Goal: Task Accomplishment & Management: Manage account settings

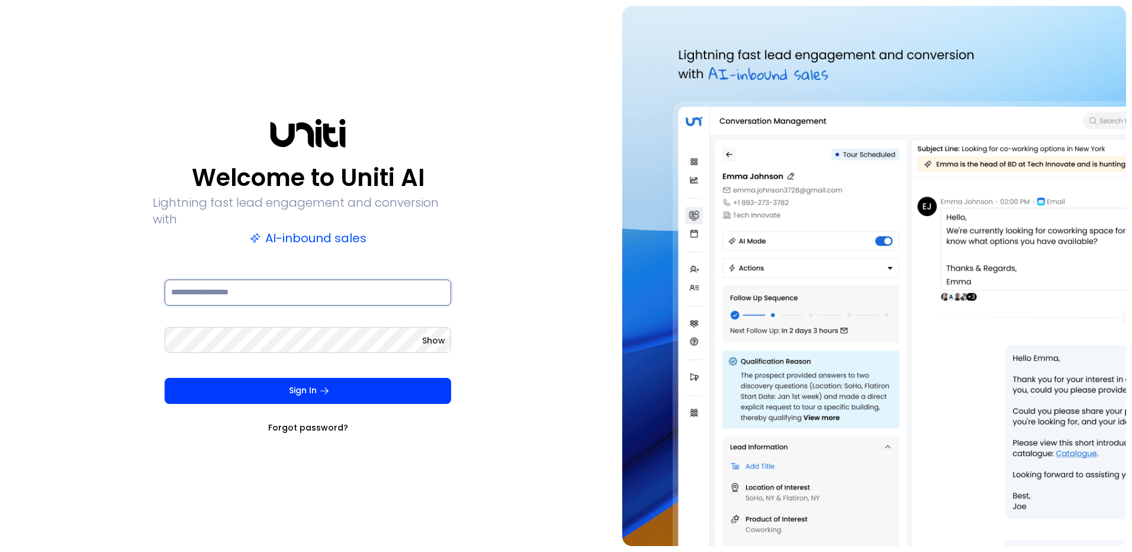
type input "**********"
click at [274, 397] on div "Sign In Forgot password?" at bounding box center [308, 406] width 287 height 56
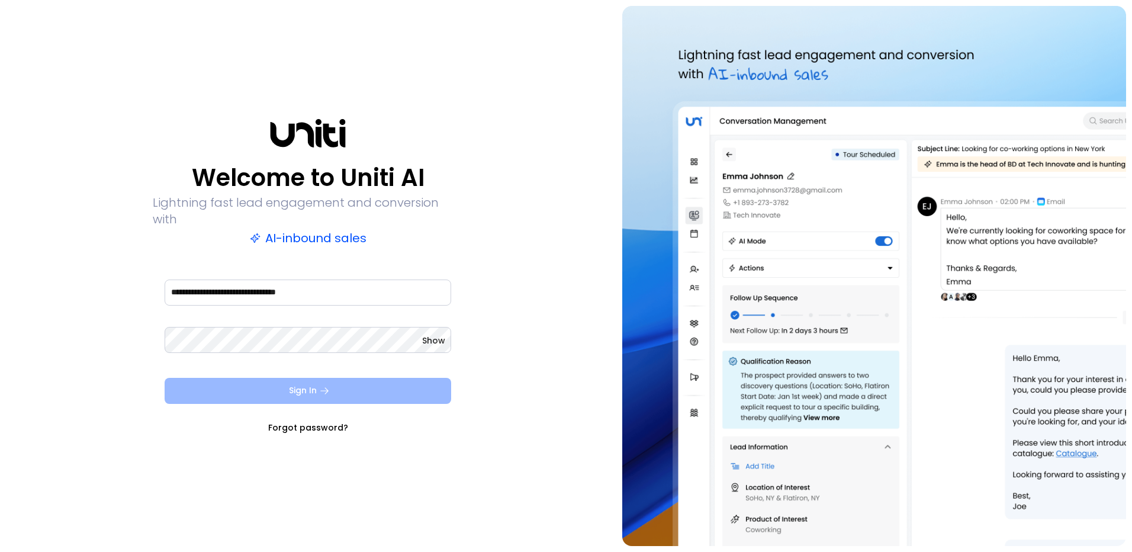
click at [274, 387] on button "Sign In" at bounding box center [308, 391] width 287 height 26
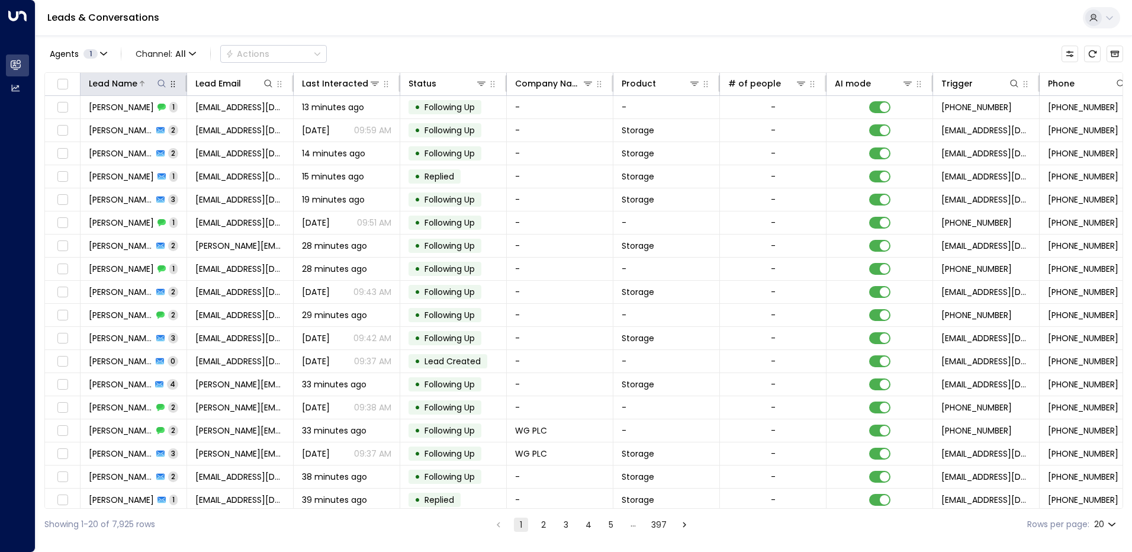
click at [158, 76] on div "Lead Name" at bounding box center [128, 83] width 79 height 14
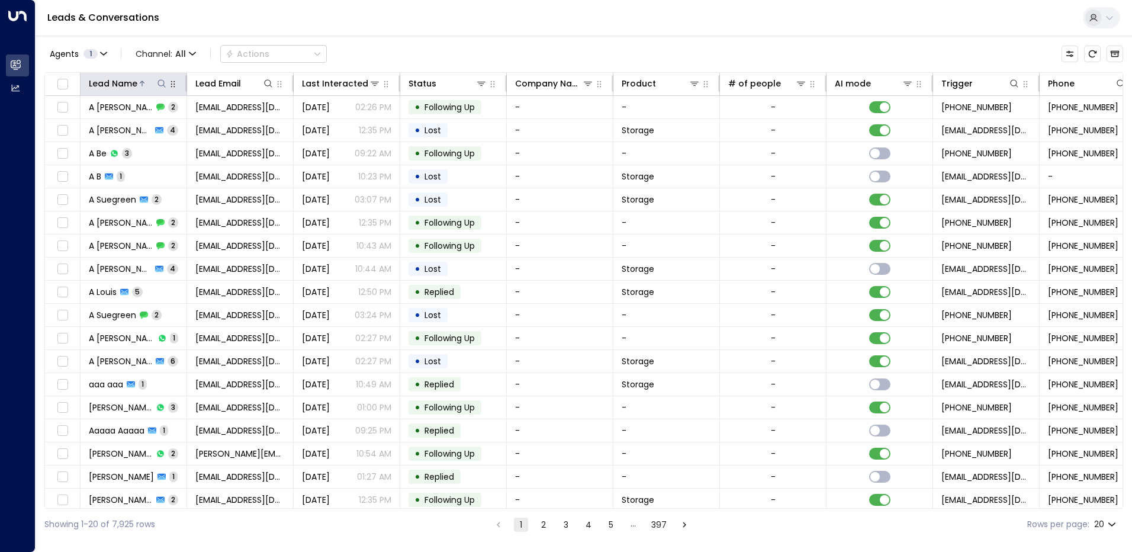
click at [161, 80] on icon at bounding box center [162, 83] width 8 height 8
type input "***"
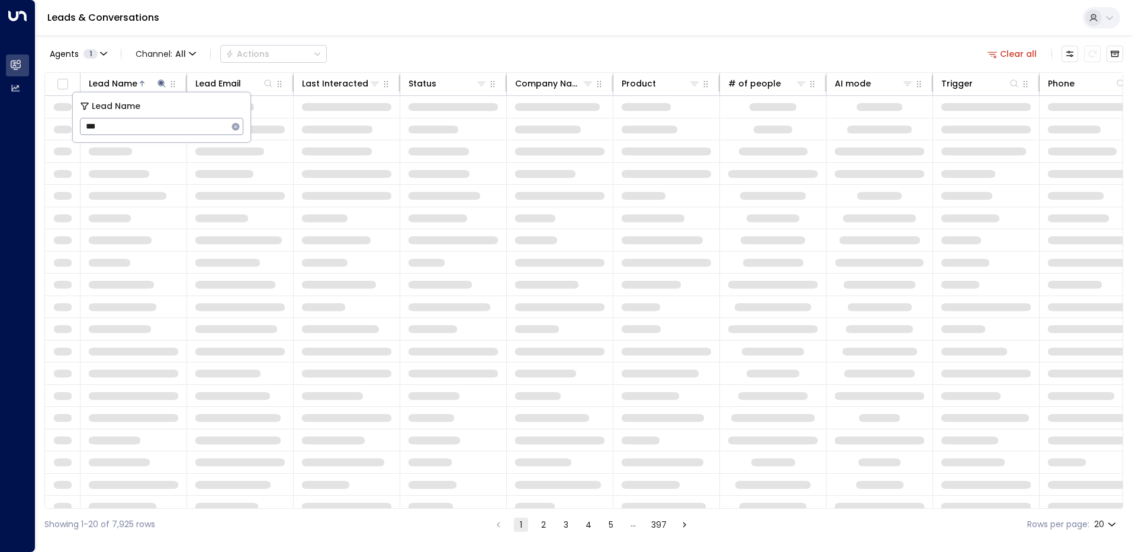
click at [452, 41] on div "Agents 1 Channel: All Actions Clear all" at bounding box center [583, 53] width 1079 height 25
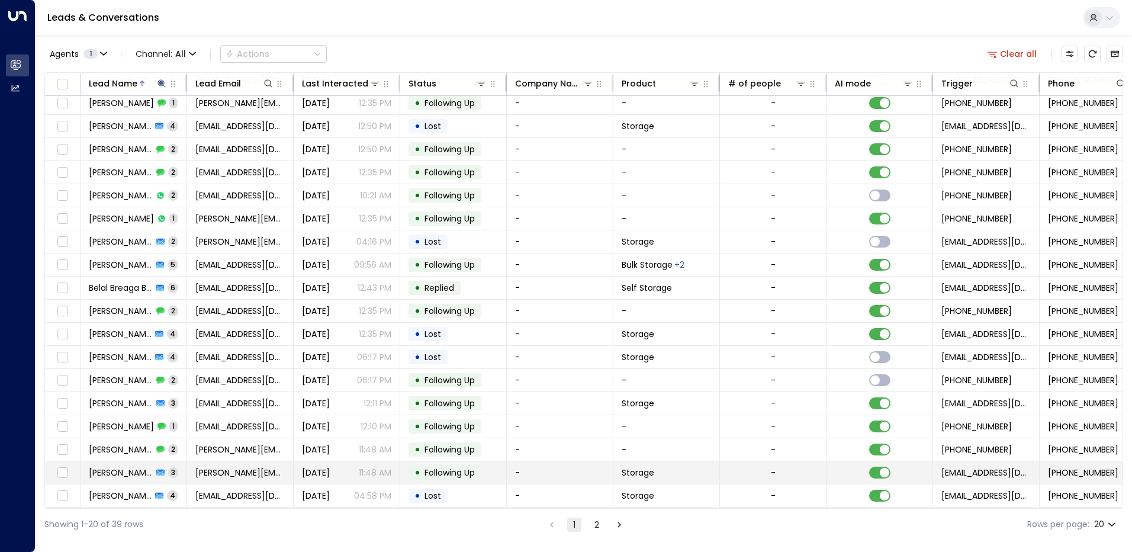
scroll to position [53, 0]
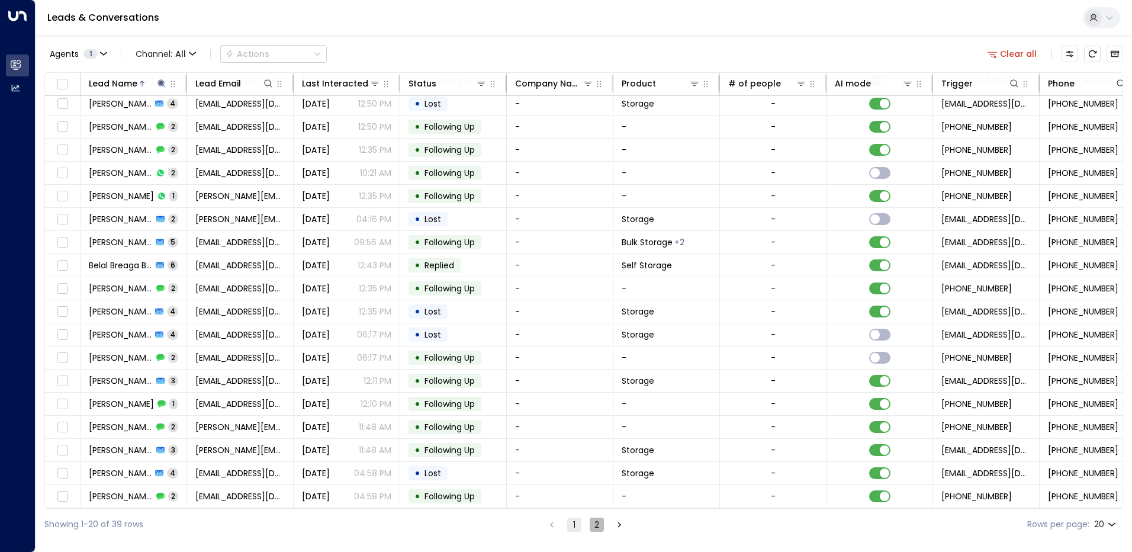
click at [596, 527] on button "2" at bounding box center [597, 525] width 14 height 14
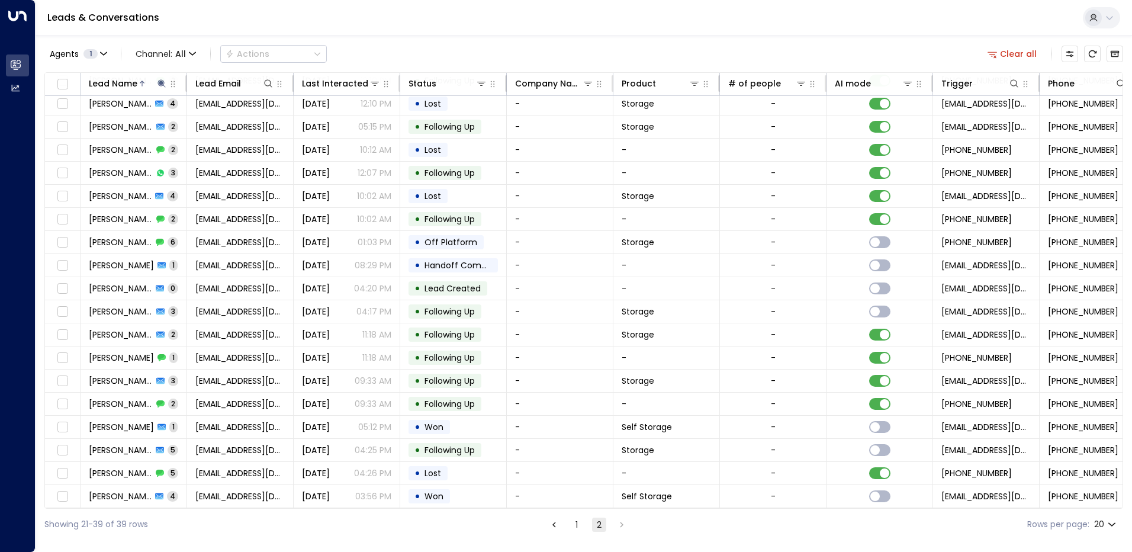
scroll to position [30, 0]
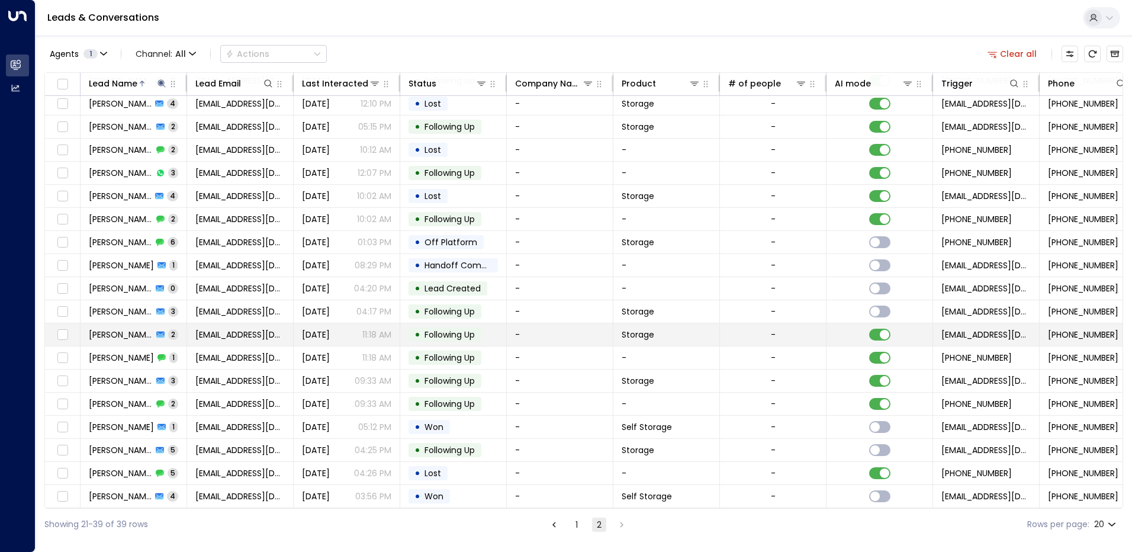
click at [245, 335] on span "[EMAIL_ADDRESS][DOMAIN_NAME]" at bounding box center [239, 335] width 89 height 12
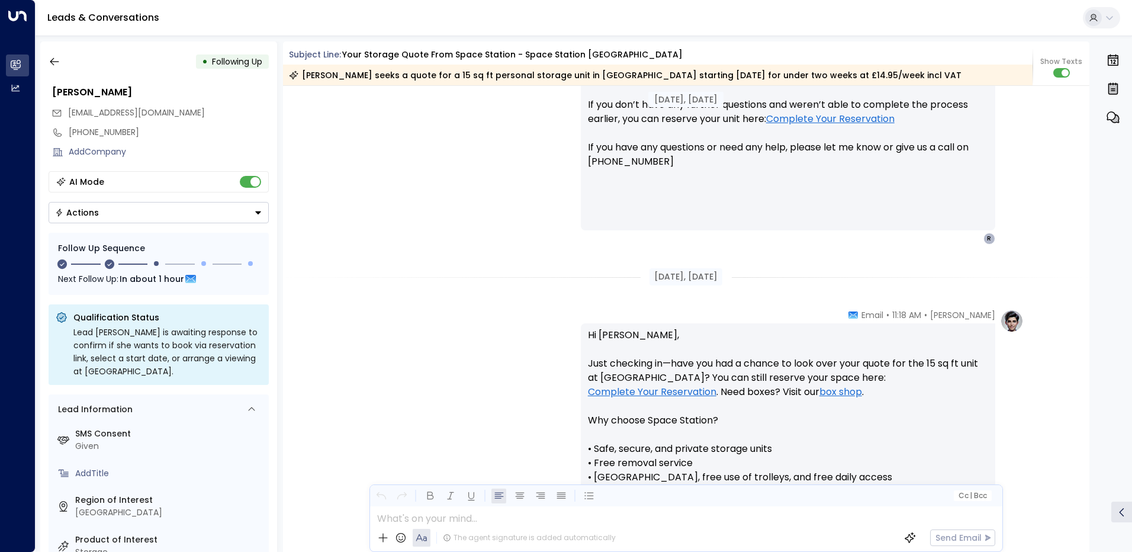
scroll to position [614, 0]
